Goal: Information Seeking & Learning: Learn about a topic

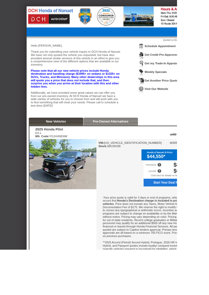
click at [150, 142] on link "Pre-Owned Alternatives" at bounding box center [131, 144] width 42 height 4
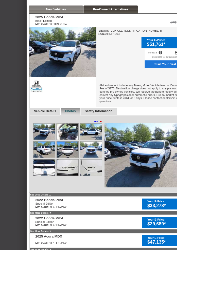
scroll to position [133, 0]
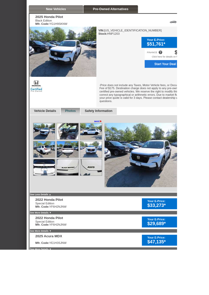
click at [140, 229] on div "2025 Honda Pilot Black Edition Mfr. Code: YG1H9SKNW Your E-Price: $51,761* 2025…" at bounding box center [133, 156] width 198 height 282
click at [59, 250] on link "See More Details ▼" at bounding box center [48, 251] width 25 height 3
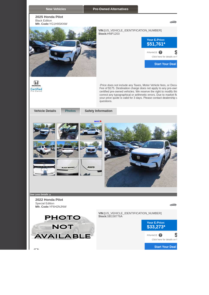
click at [57, 228] on link "See Less Details ▲" at bounding box center [48, 229] width 25 height 3
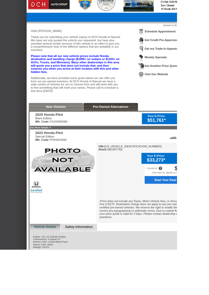
scroll to position [0, 0]
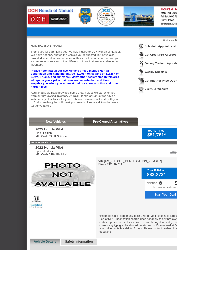
click at [137, 157] on div "2025 Honda Pilot Black Edition Mfr. Code: YG1H9SKNW Your E-Price: $51,761* 2025…" at bounding box center [133, 257] width 198 height 217
click at [59, 167] on link "See More Details ▼" at bounding box center [48, 168] width 25 height 3
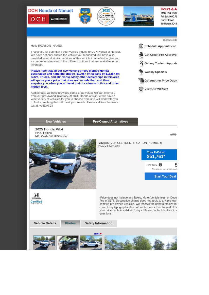
click at [60, 167] on img at bounding box center [74, 194] width 79 height 59
click at [69, 144] on link "New Vehicles" at bounding box center [66, 144] width 24 height 4
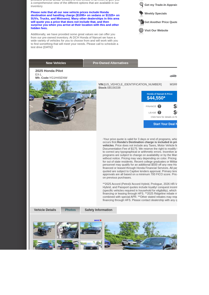
scroll to position [71, 0]
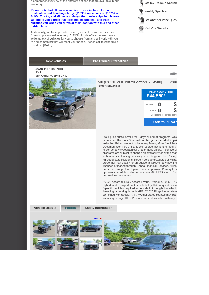
click at [122, 245] on link "Safety Information" at bounding box center [116, 246] width 33 height 4
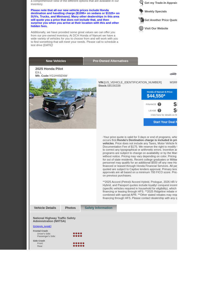
click at [43, 246] on link "Vehicle Details" at bounding box center [53, 246] width 26 height 4
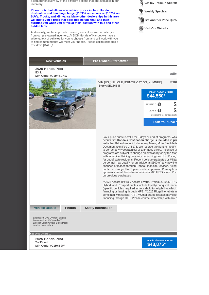
click at [110, 295] on div "2025 Honda Pilot EX-L Mfr. Code: YG1H4SENW Honda of Nanuet E-Price: $44,550* 20…" at bounding box center [133, 200] width 198 height 246
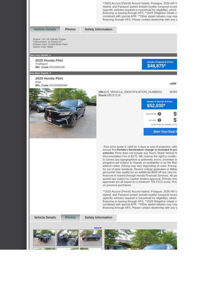
scroll to position [283, 0]
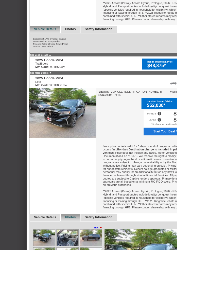
click at [119, 269] on span "►" at bounding box center [118, 269] width 3 height 4
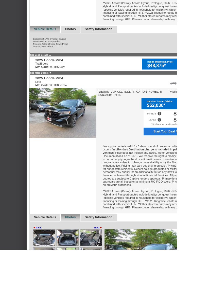
click at [56, 281] on img at bounding box center [52, 281] width 25 height 19
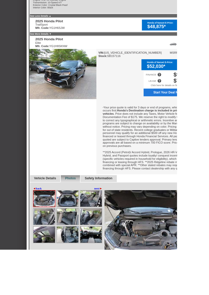
scroll to position [329, 0]
click at [76, 239] on img at bounding box center [79, 234] width 25 height 19
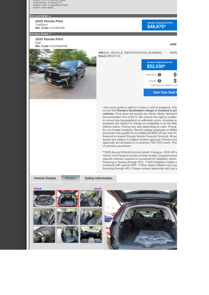
click at [106, 241] on img at bounding box center [107, 234] width 25 height 19
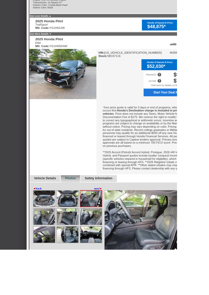
click at [50, 257] on img at bounding box center [52, 256] width 25 height 19
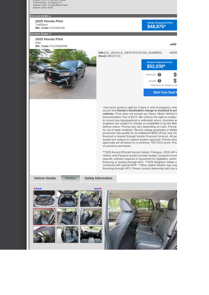
click at [80, 256] on img at bounding box center [79, 256] width 25 height 19
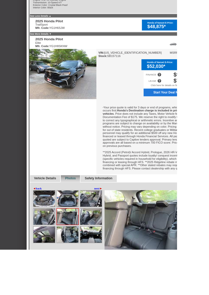
click at [103, 256] on img at bounding box center [107, 256] width 25 height 19
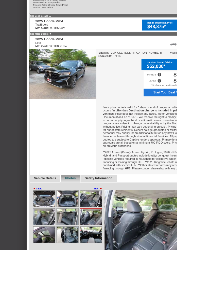
click at [53, 280] on img at bounding box center [52, 277] width 25 height 19
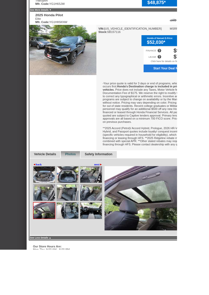
scroll to position [359, 0]
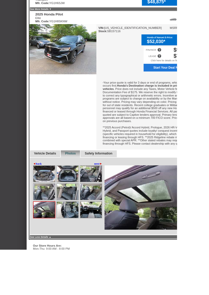
click at [80, 247] on img at bounding box center [79, 248] width 25 height 19
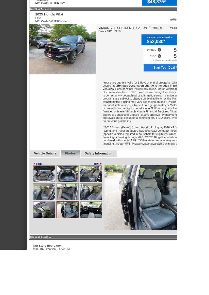
click at [83, 249] on img at bounding box center [79, 248] width 25 height 19
click at [107, 252] on img at bounding box center [107, 248] width 25 height 19
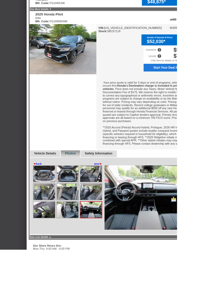
click at [115, 195] on link "next ►" at bounding box center [116, 194] width 10 height 4
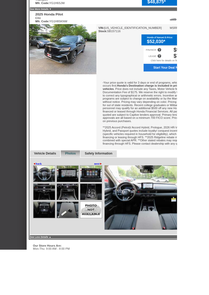
click at [76, 248] on img at bounding box center [79, 248] width 25 height 19
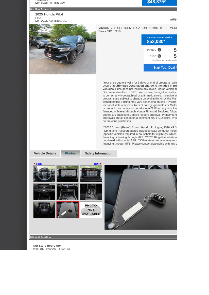
click at [55, 248] on img at bounding box center [52, 248] width 25 height 19
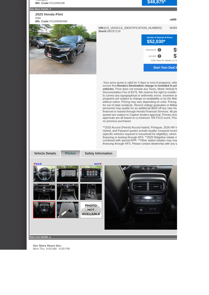
click at [53, 229] on img at bounding box center [52, 227] width 25 height 19
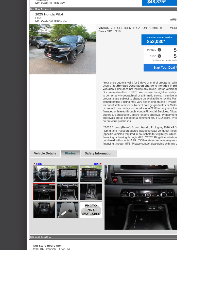
click at [78, 229] on img at bounding box center [79, 227] width 25 height 19
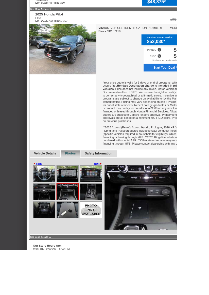
click at [107, 227] on img at bounding box center [107, 227] width 25 height 19
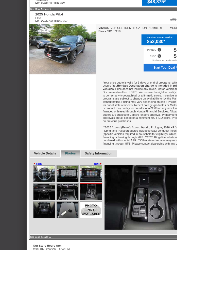
click at [105, 210] on img at bounding box center [107, 205] width 25 height 19
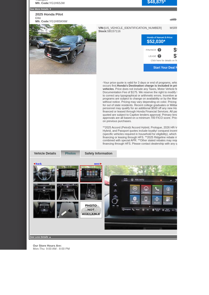
click at [77, 210] on img at bounding box center [79, 205] width 25 height 19
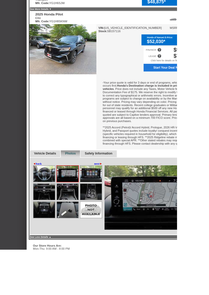
click at [49, 206] on img at bounding box center [52, 205] width 25 height 19
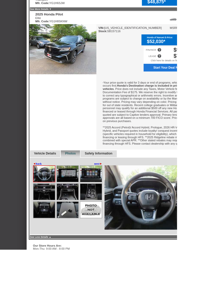
click at [40, 192] on span "◄" at bounding box center [40, 194] width 3 height 4
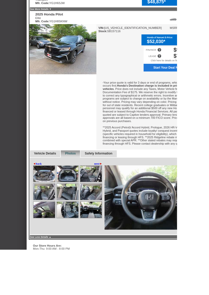
click at [42, 192] on link "◄ back" at bounding box center [44, 194] width 10 height 4
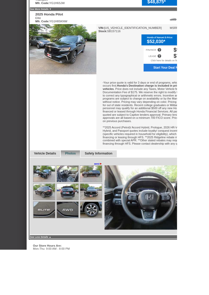
click at [46, 207] on img at bounding box center [52, 205] width 25 height 19
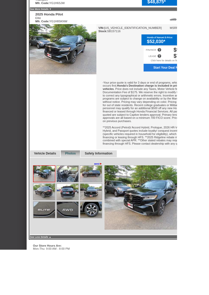
click at [76, 211] on img at bounding box center [79, 205] width 25 height 19
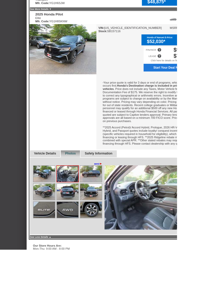
click at [105, 210] on img at bounding box center [107, 205] width 25 height 19
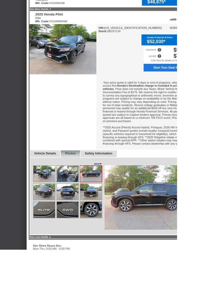
click at [102, 226] on img at bounding box center [107, 227] width 25 height 19
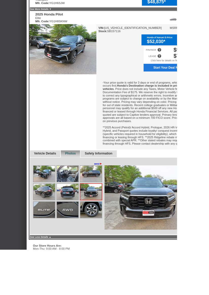
click at [81, 228] on img at bounding box center [79, 227] width 25 height 19
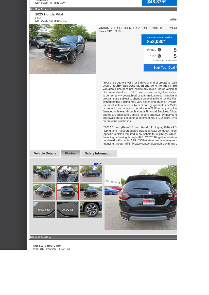
click at [54, 228] on img at bounding box center [52, 227] width 25 height 19
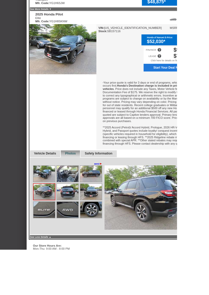
click at [103, 254] on img at bounding box center [107, 248] width 25 height 19
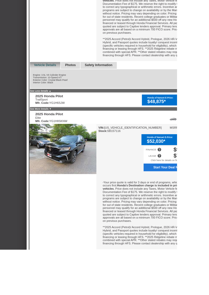
scroll to position [241, 0]
click at [59, 117] on div "TrailSport Mfr. Code: YG1H6SJW" at bounding box center [59, 120] width 35 height 8
click at [57, 106] on link "See Less Details ▲" at bounding box center [48, 107] width 25 height 3
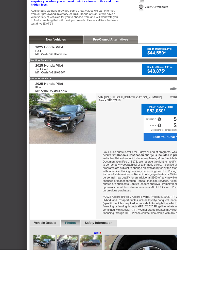
scroll to position [94, 0]
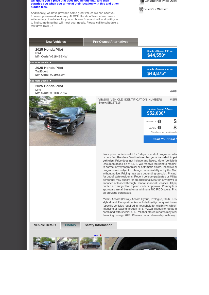
click at [59, 73] on link "See More Details ▼" at bounding box center [48, 74] width 25 height 3
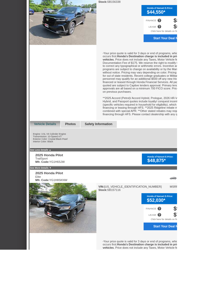
scroll to position [172, 0]
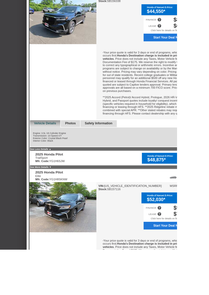
click at [57, 198] on link "See More Details ▼" at bounding box center [48, 197] width 25 height 3
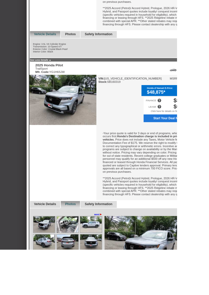
scroll to position [278, 0]
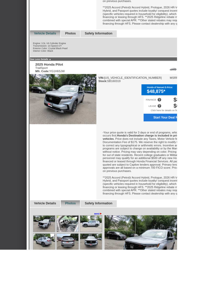
click at [114, 251] on link "next ►" at bounding box center [116, 253] width 10 height 4
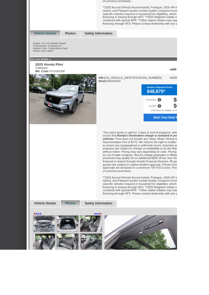
click at [55, 280] on img at bounding box center [52, 286] width 25 height 19
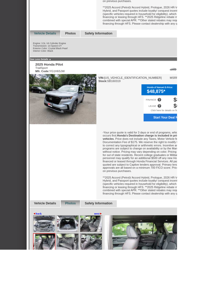
click at [81, 283] on img at bounding box center [79, 286] width 25 height 19
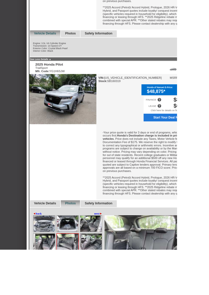
click at [103, 287] on img at bounding box center [107, 286] width 25 height 19
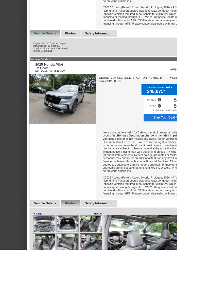
click at [100, 261] on img at bounding box center [107, 264] width 25 height 19
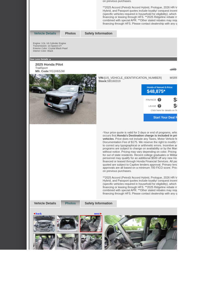
click at [78, 266] on img at bounding box center [79, 264] width 25 height 19
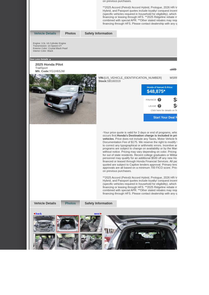
click at [54, 261] on img at bounding box center [52, 264] width 25 height 19
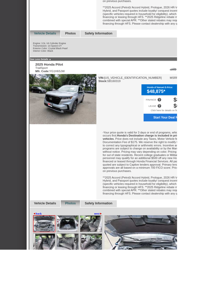
click at [54, 281] on img at bounding box center [52, 286] width 25 height 19
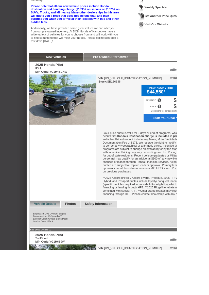
scroll to position [77, 0]
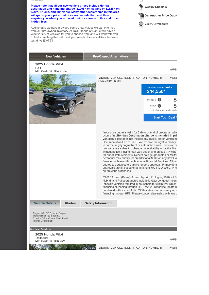
click at [80, 239] on link "Photos" at bounding box center [83, 240] width 13 height 4
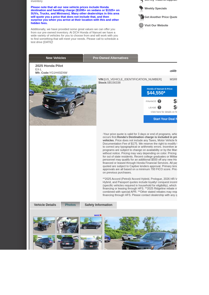
scroll to position [90, 0]
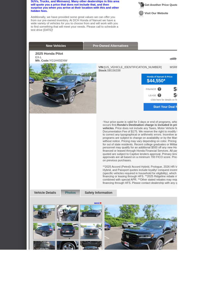
click at [107, 249] on img at bounding box center [107, 252] width 25 height 19
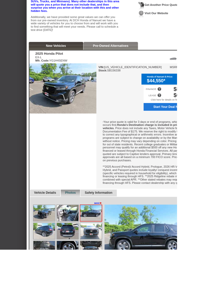
click at [76, 251] on img at bounding box center [79, 252] width 25 height 19
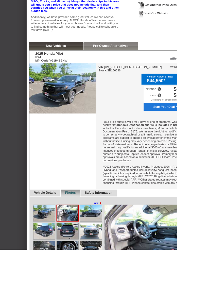
click at [76, 271] on img at bounding box center [79, 273] width 25 height 19
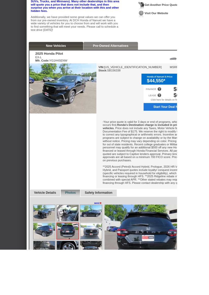
click at [76, 294] on img at bounding box center [79, 294] width 25 height 19
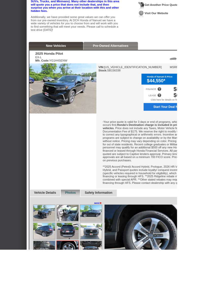
click at [116, 243] on img at bounding box center [107, 252] width 25 height 19
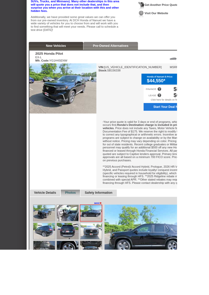
click at [112, 238] on link "next ►" at bounding box center [116, 240] width 10 height 4
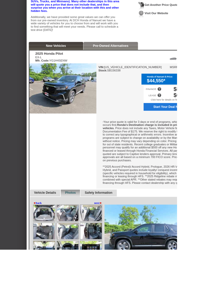
click at [105, 253] on img at bounding box center [107, 252] width 25 height 19
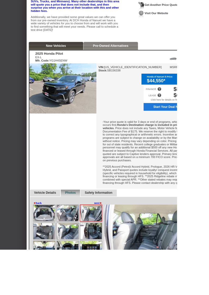
click at [79, 275] on img at bounding box center [79, 273] width 25 height 19
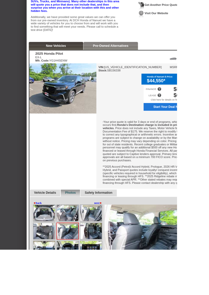
click at [47, 293] on img at bounding box center [52, 294] width 25 height 19
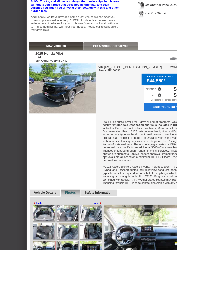
click at [81, 292] on img at bounding box center [79, 294] width 25 height 19
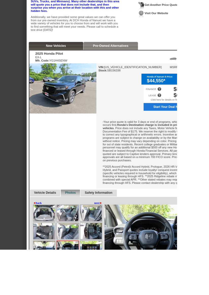
click at [110, 293] on img at bounding box center [107, 294] width 25 height 19
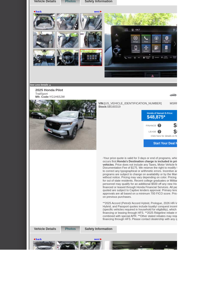
scroll to position [0, 0]
